Goal: Check status: Check status

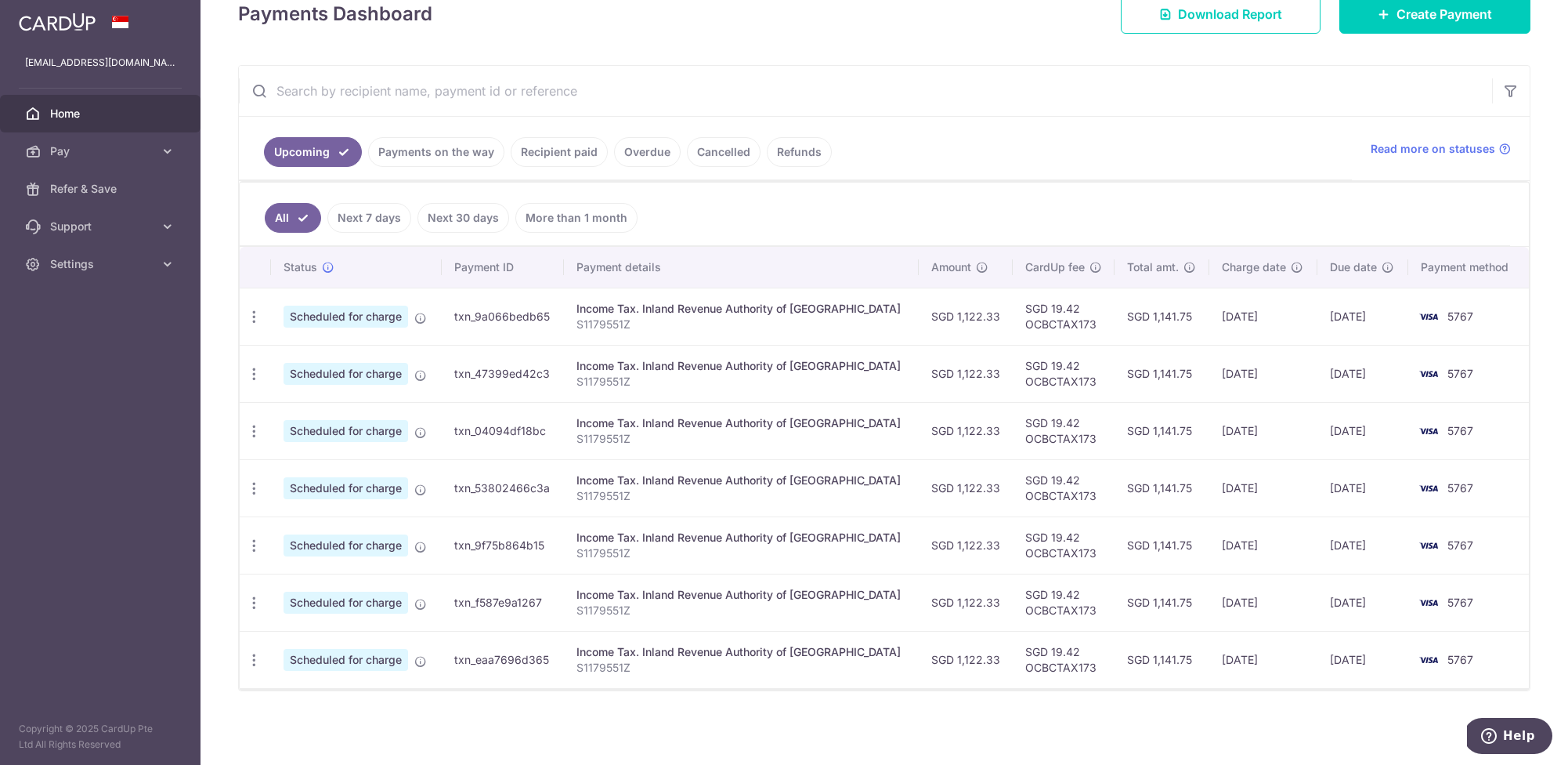
scroll to position [237, 0]
click at [434, 147] on link "Payments on the way" at bounding box center [436, 152] width 136 height 30
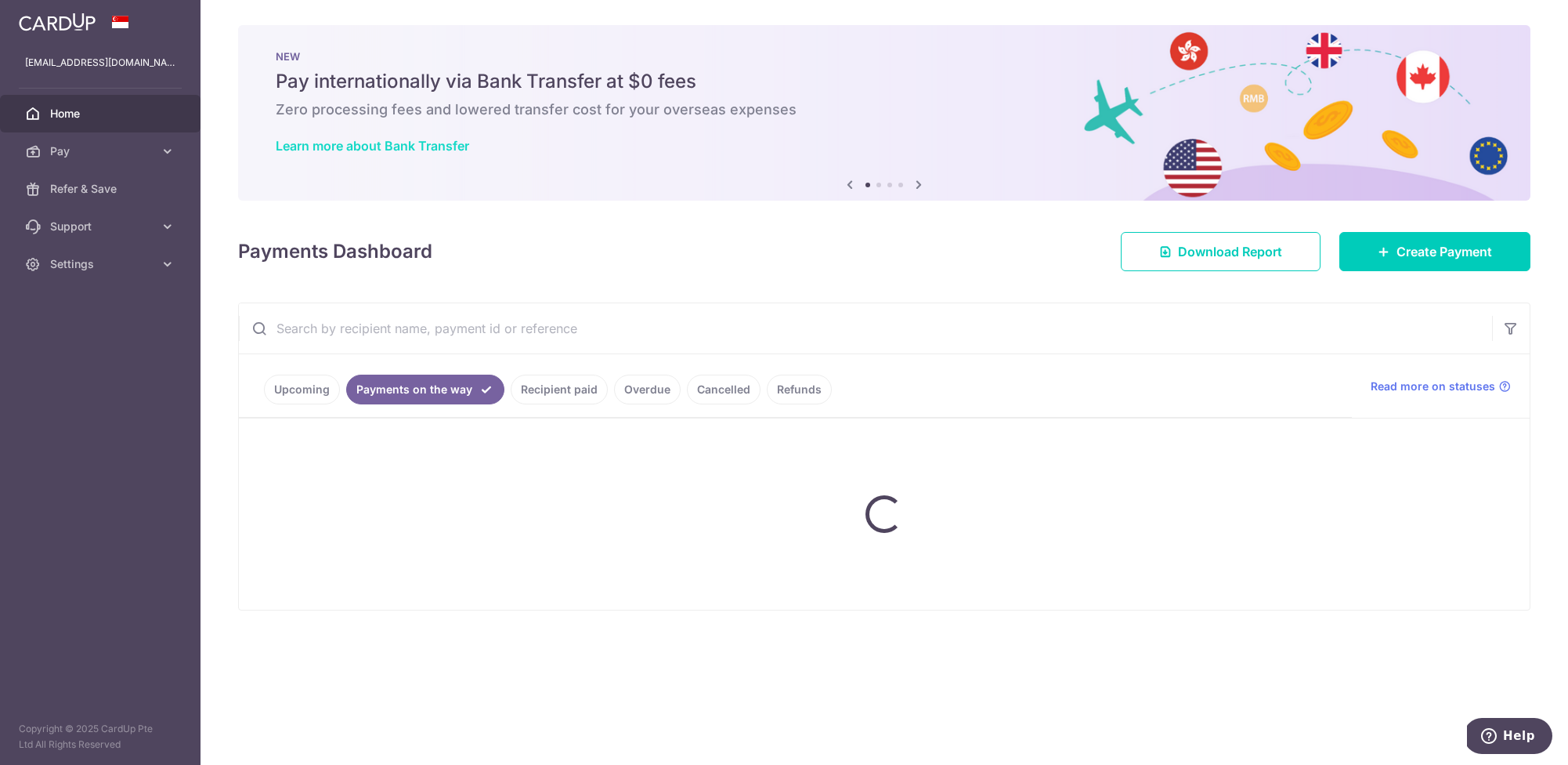
scroll to position [0, 0]
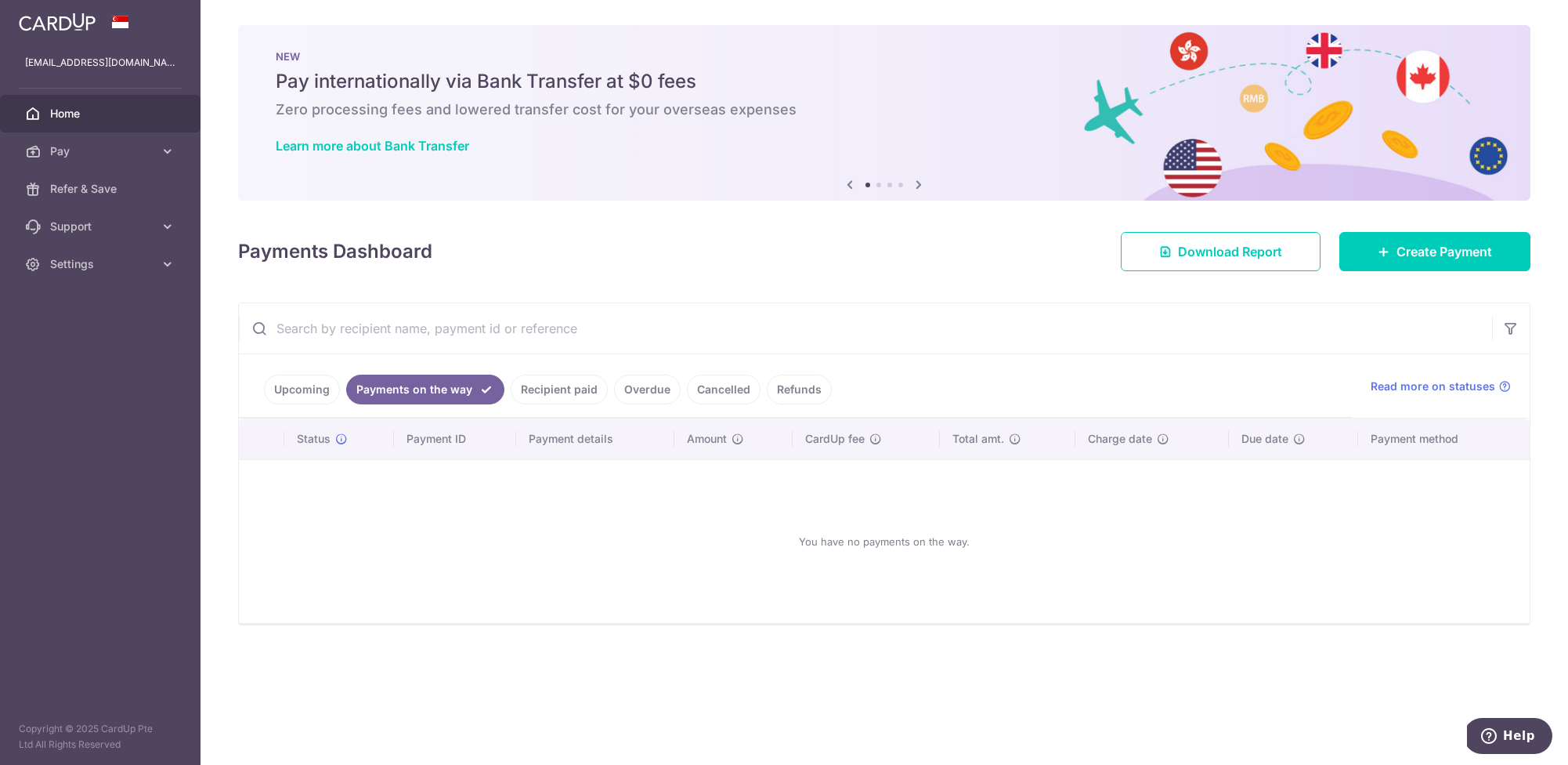
click at [315, 386] on link "Upcoming" at bounding box center [302, 390] width 76 height 30
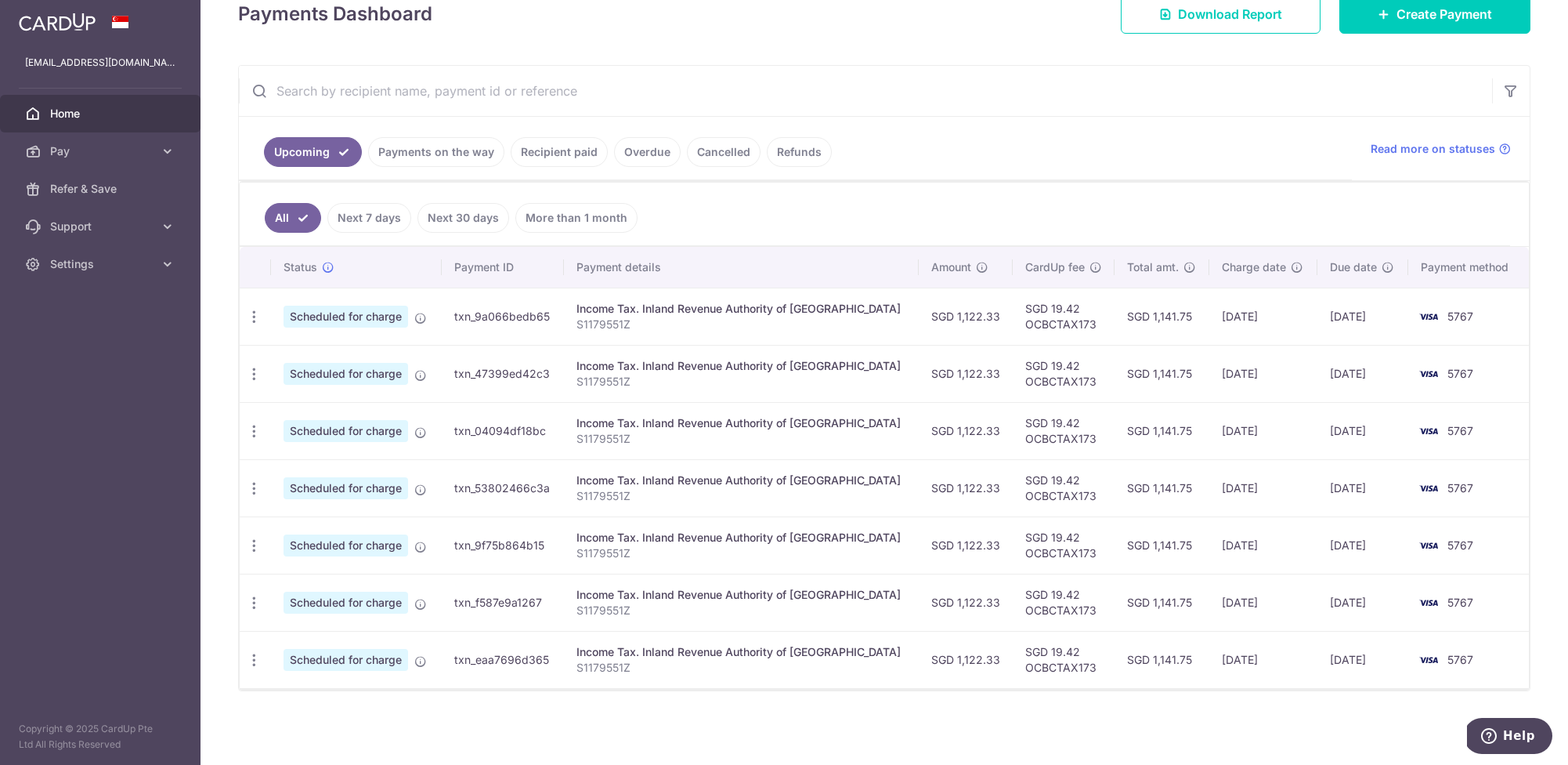
scroll to position [237, 0]
click at [589, 151] on link "Recipient paid" at bounding box center [559, 152] width 97 height 30
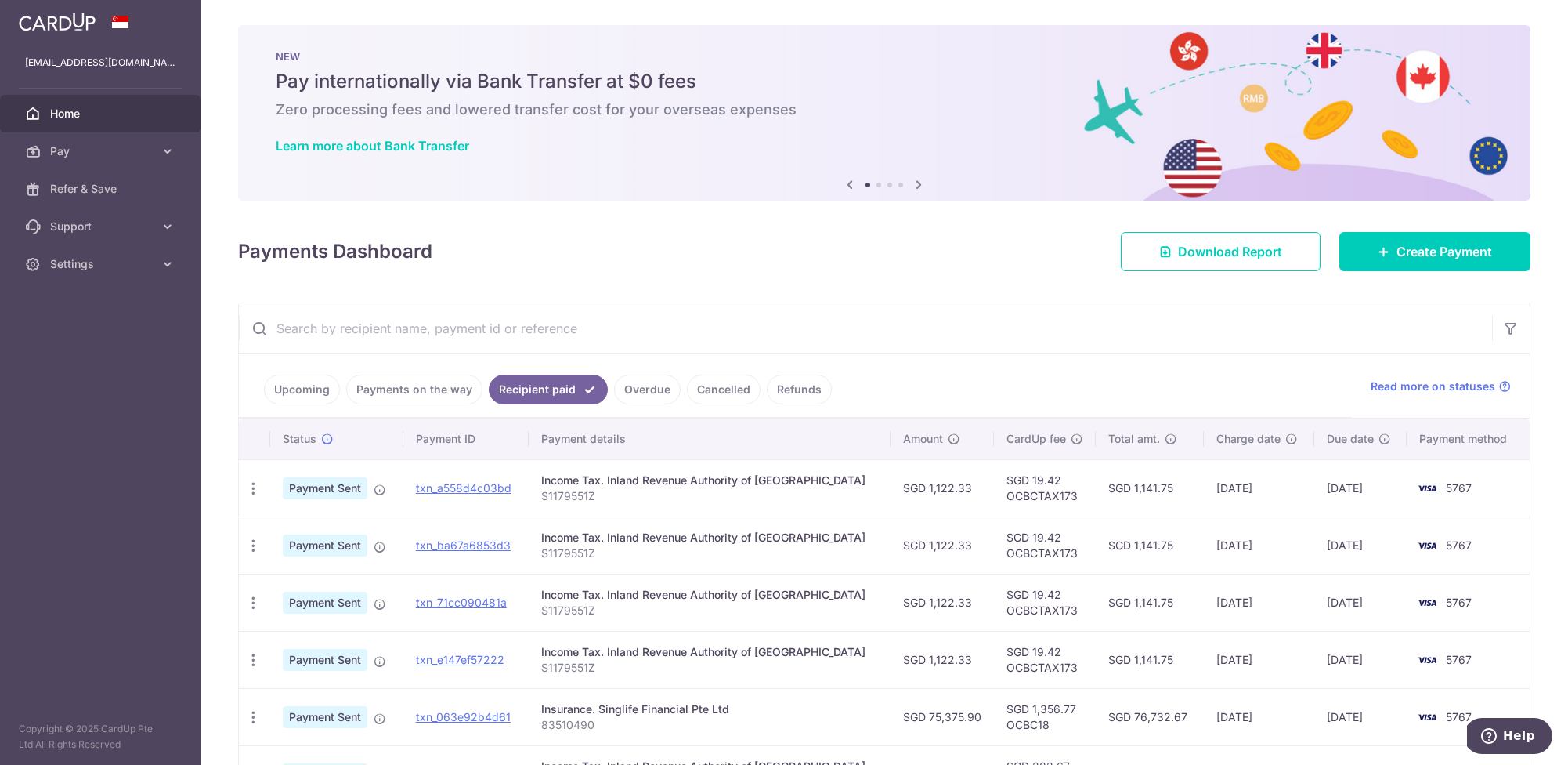
click at [734, 390] on link "Cancelled" at bounding box center [723, 390] width 73 height 30
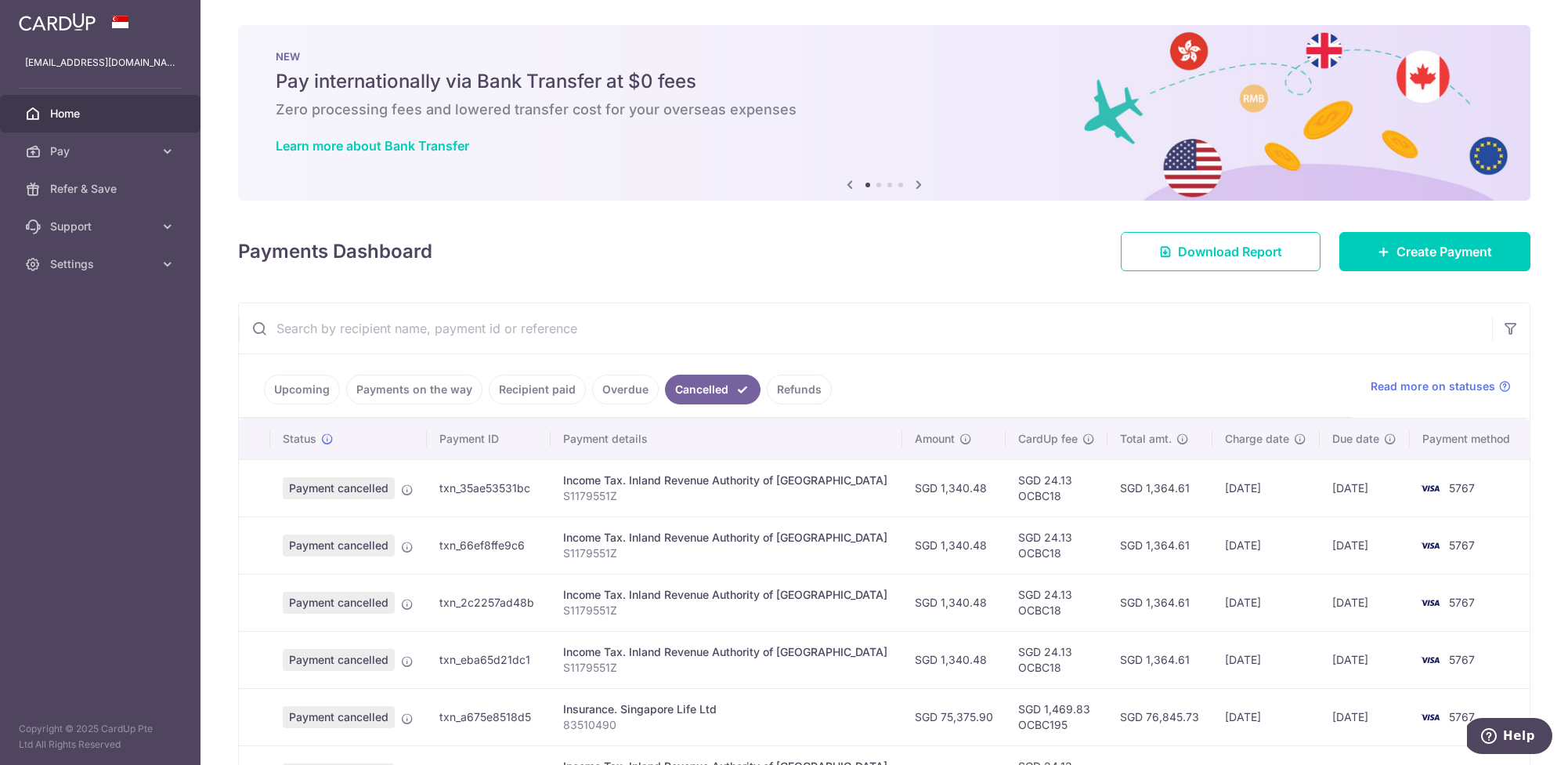
click at [631, 390] on link "Overdue" at bounding box center [625, 390] width 66 height 30
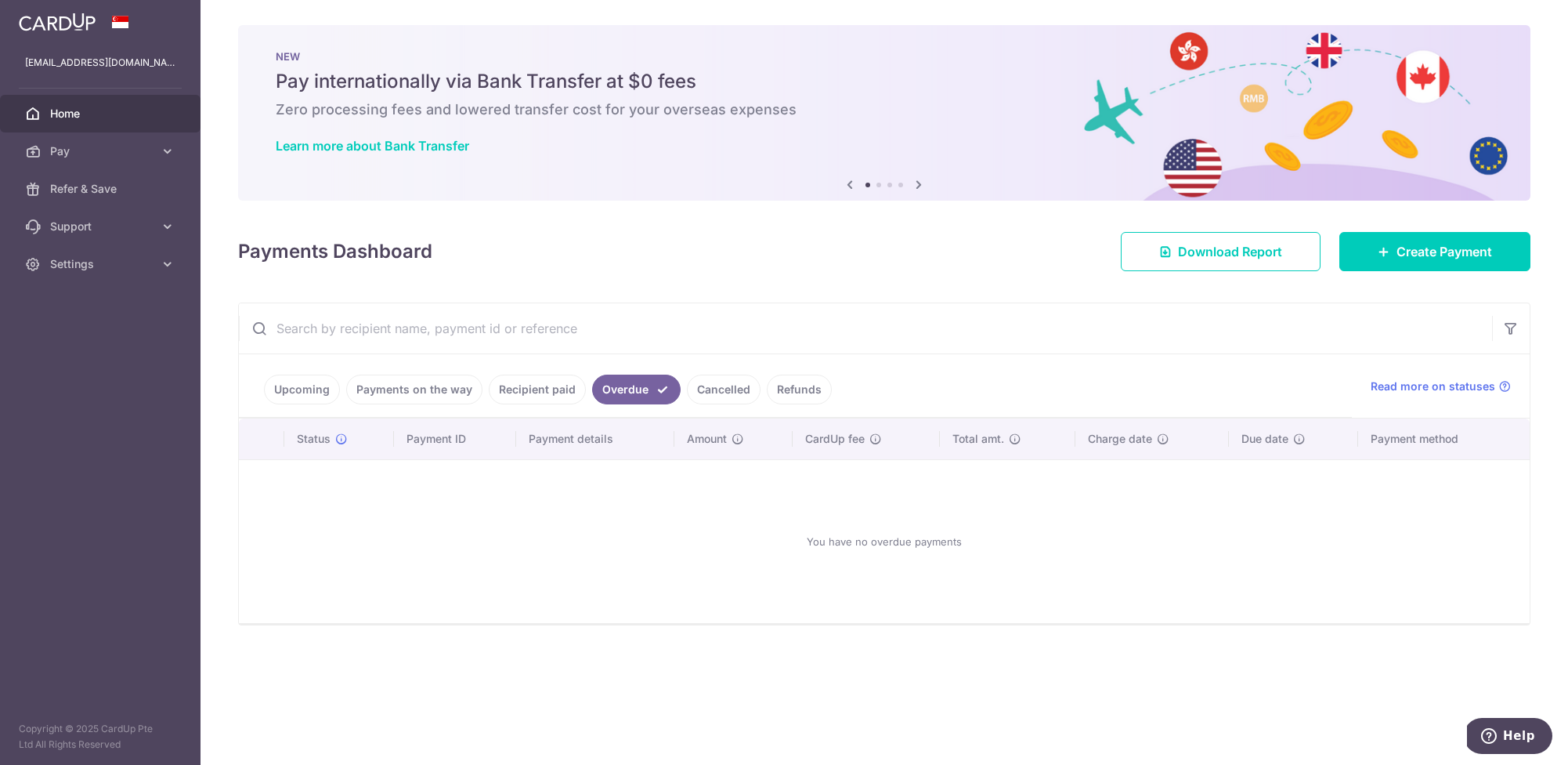
click at [801, 384] on link "Refunds" at bounding box center [799, 390] width 65 height 30
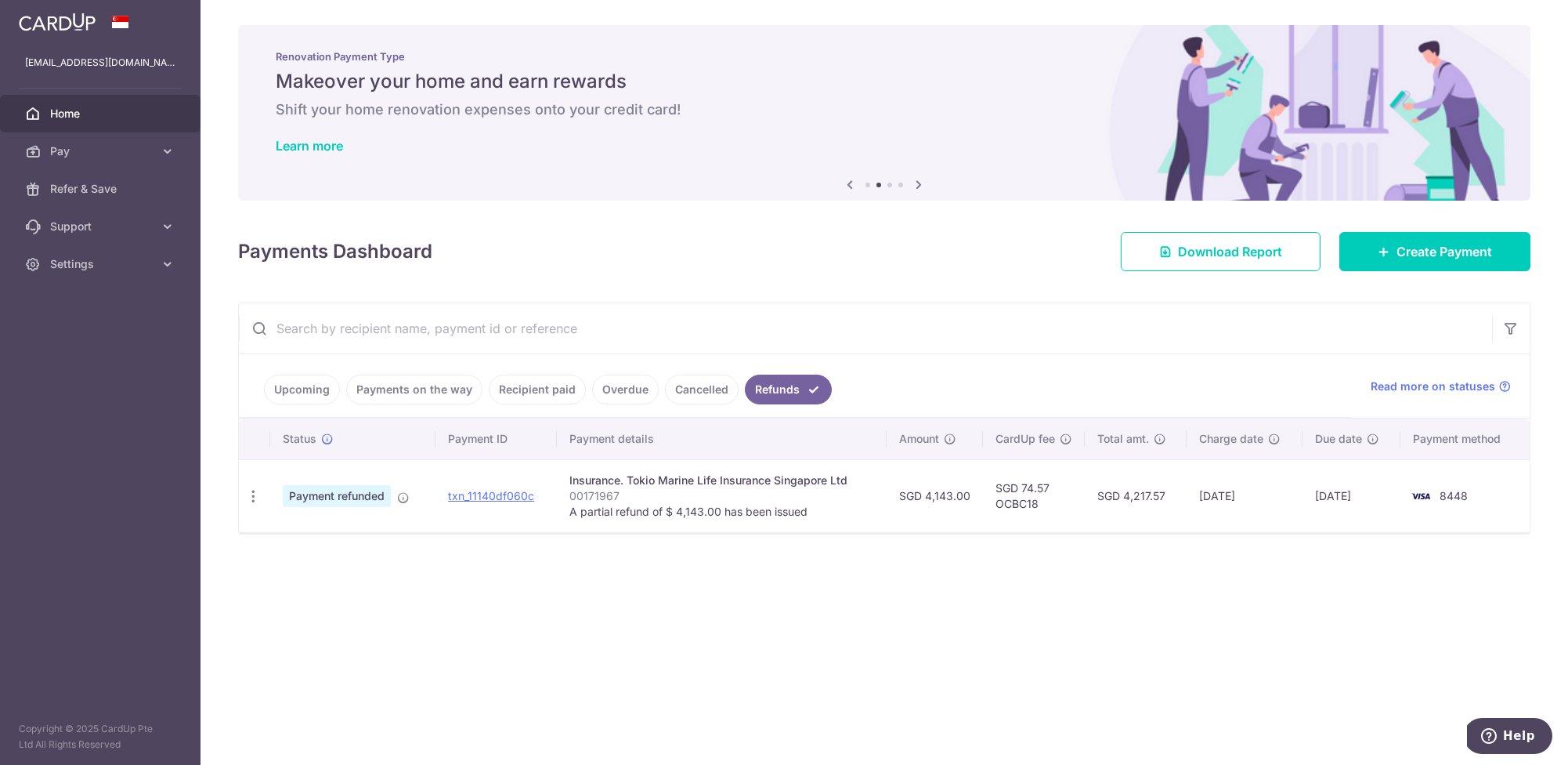
click at [318, 394] on link "Upcoming" at bounding box center [302, 390] width 76 height 30
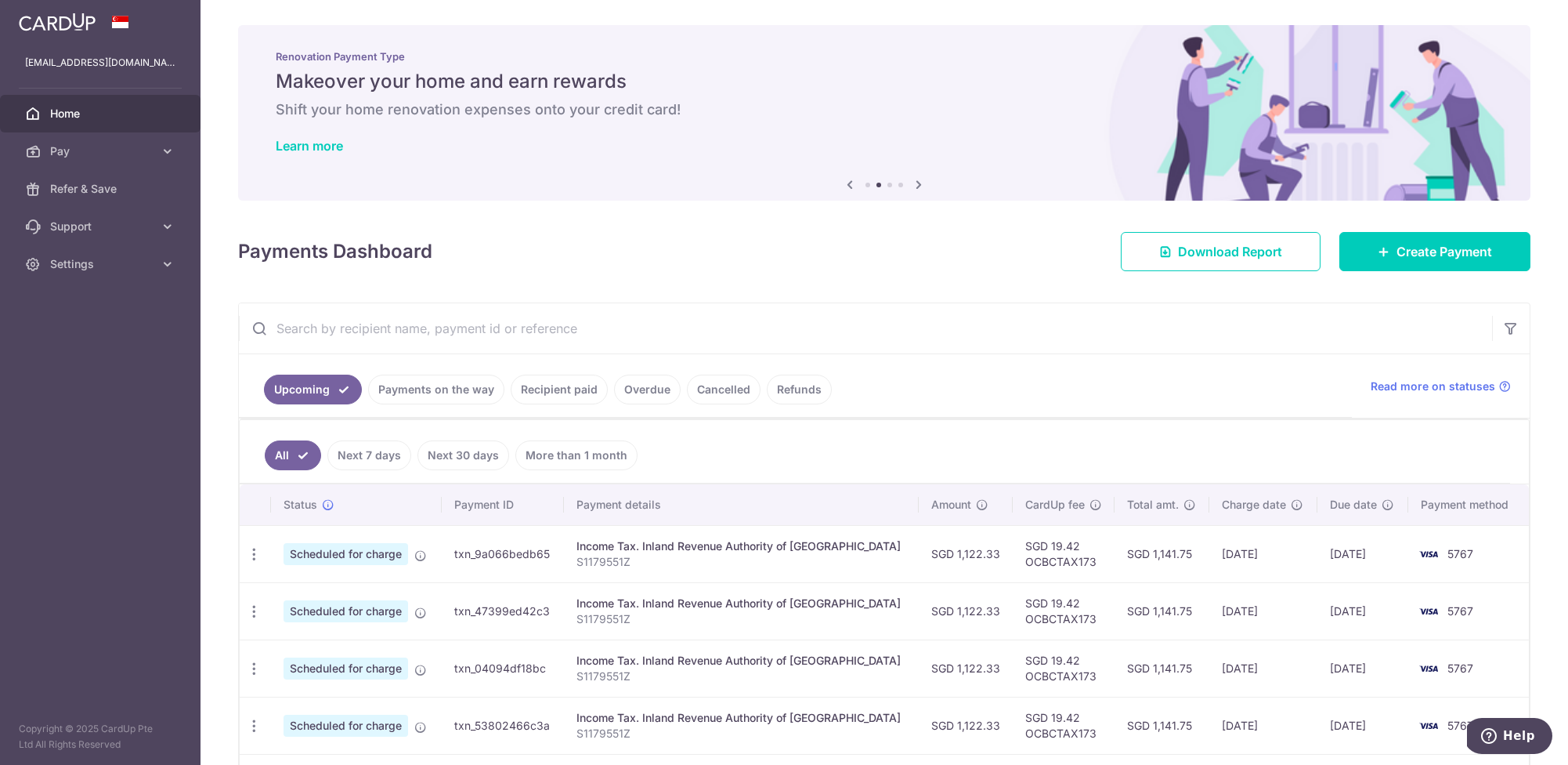
click at [417, 388] on link "Payments on the way" at bounding box center [436, 390] width 136 height 30
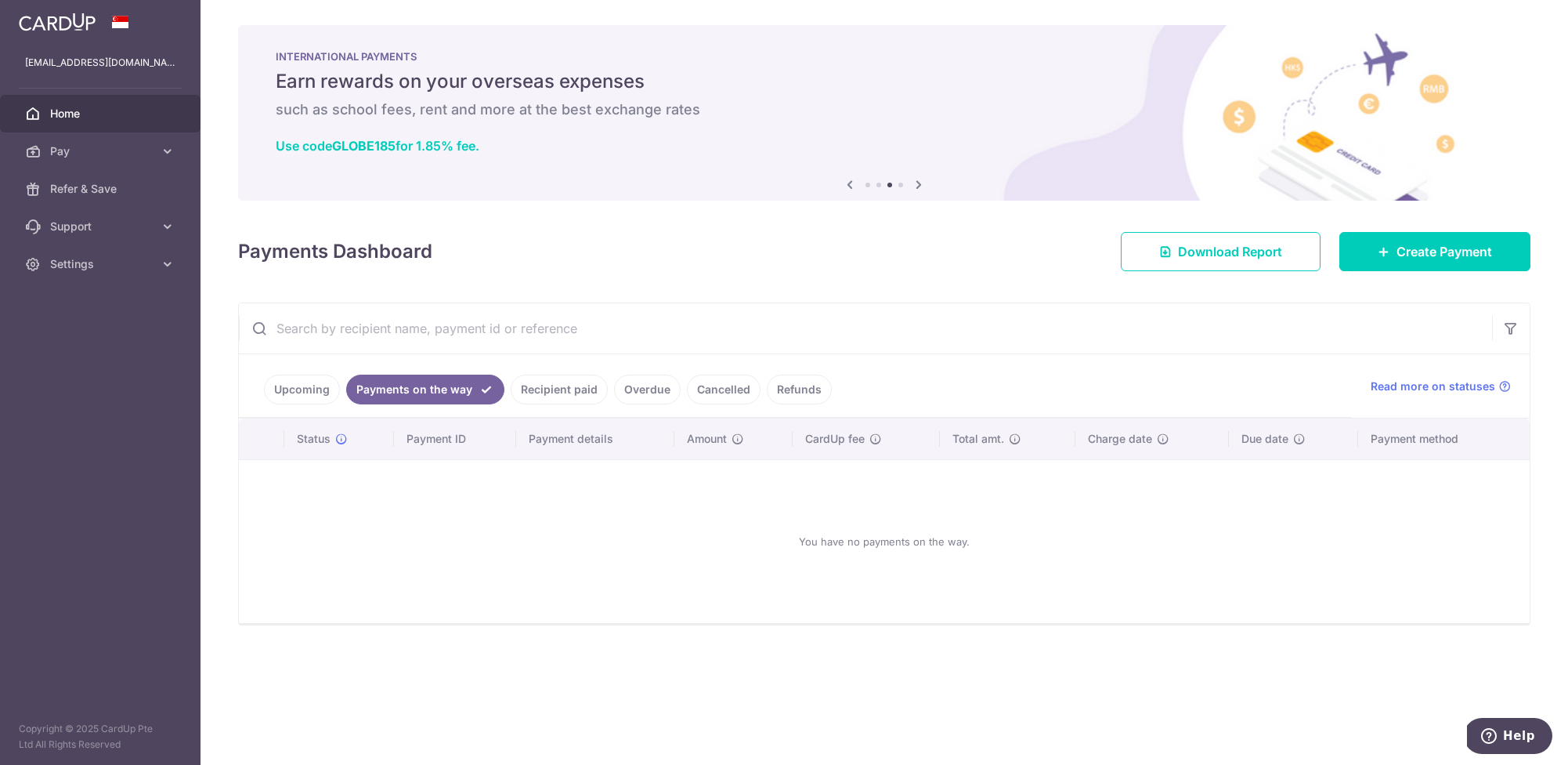
click at [561, 386] on link "Recipient paid" at bounding box center [559, 390] width 97 height 30
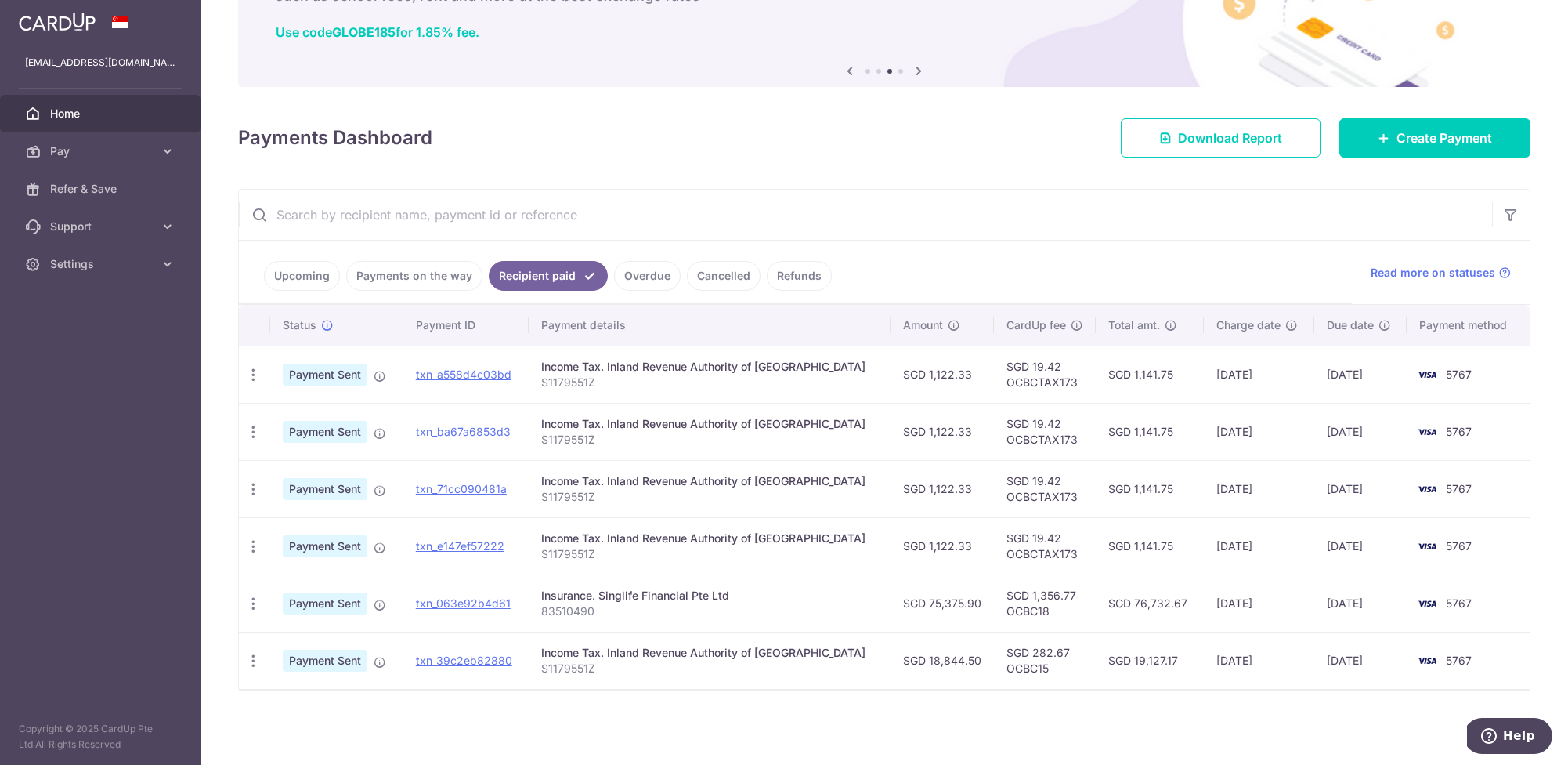
scroll to position [114, 0]
click at [650, 274] on link "Overdue" at bounding box center [647, 276] width 66 height 30
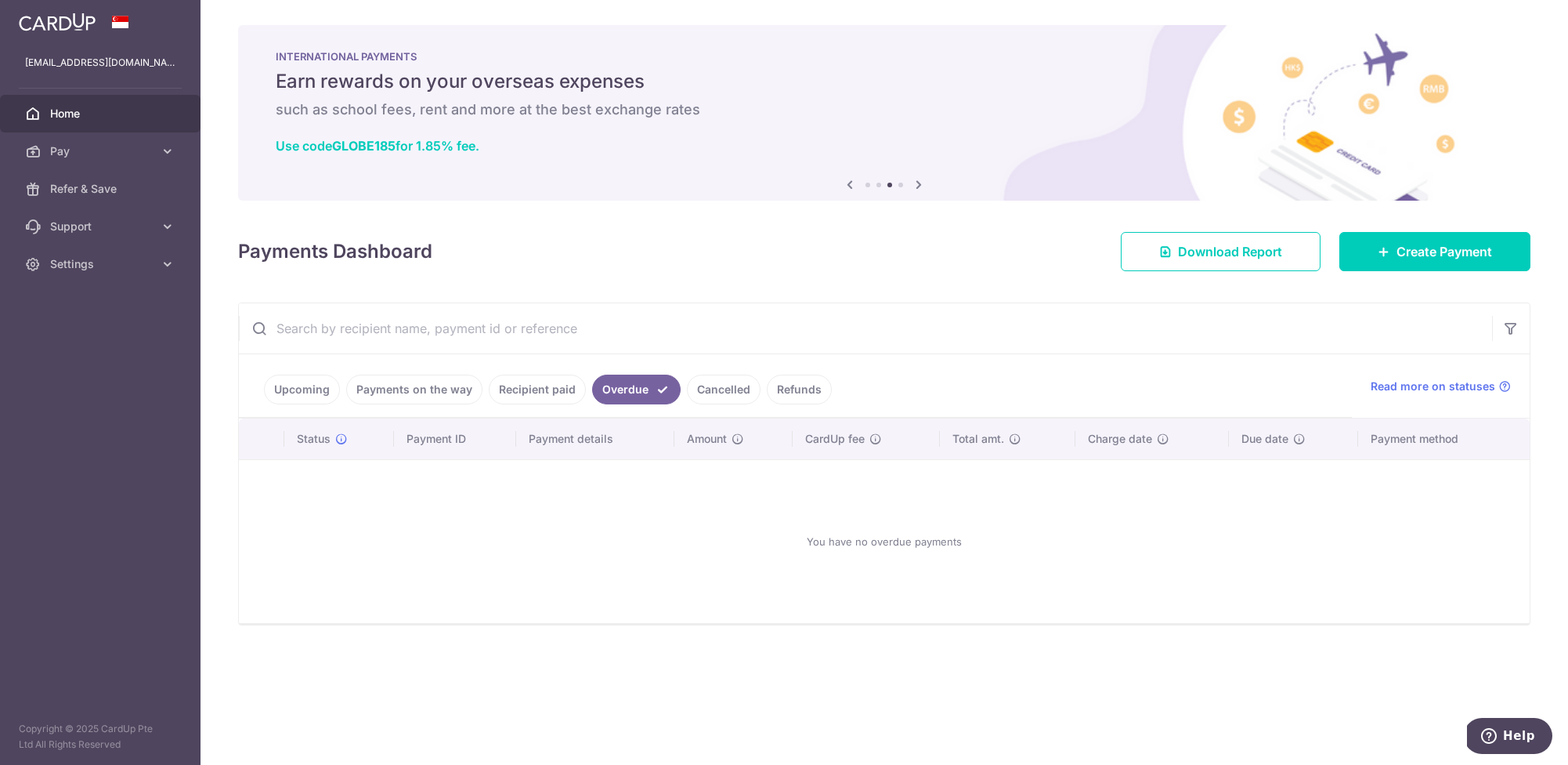
click at [710, 393] on link "Cancelled" at bounding box center [723, 390] width 73 height 30
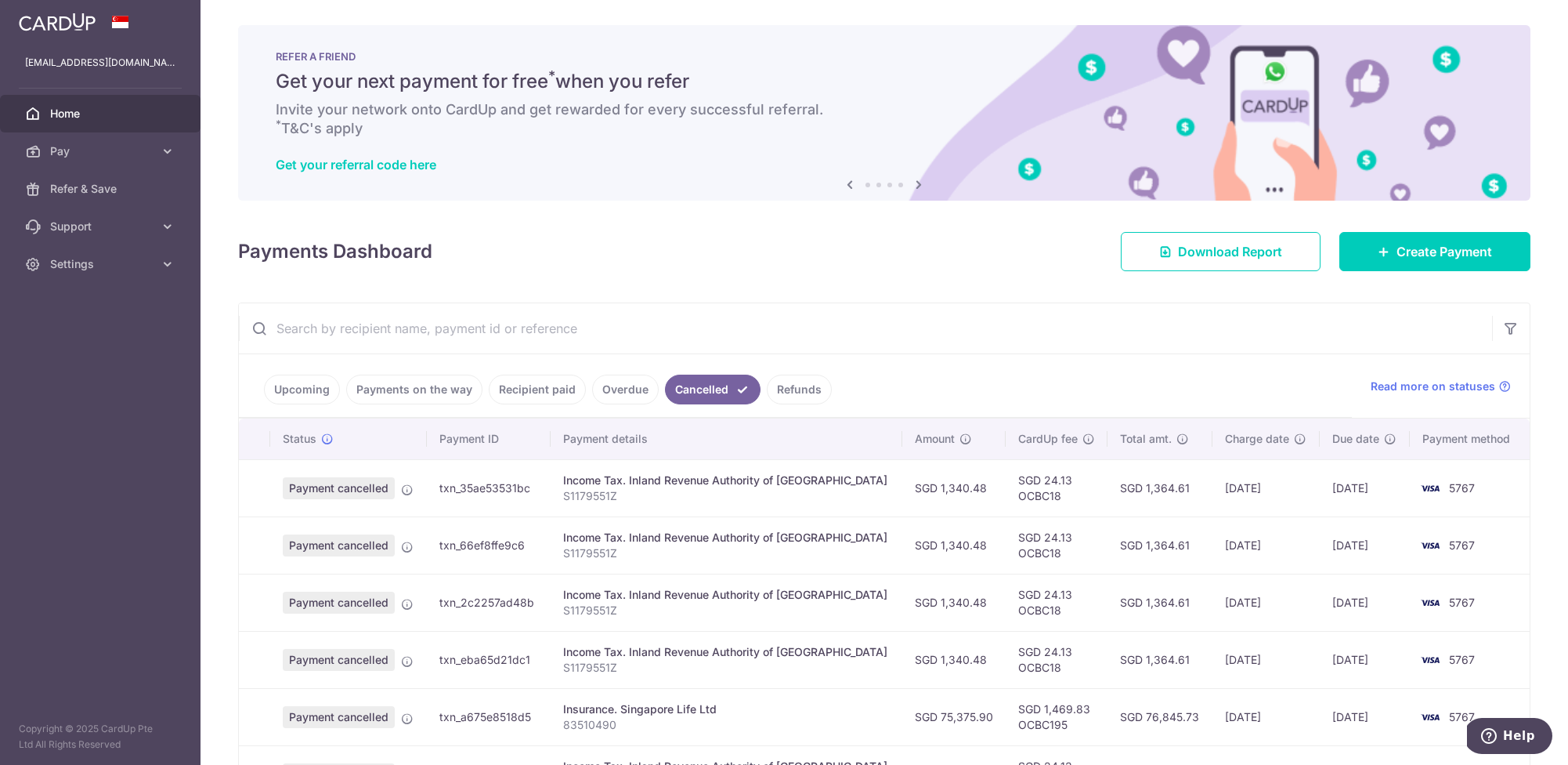
click at [785, 388] on link "Refunds" at bounding box center [799, 390] width 65 height 30
